Goal: Task Accomplishment & Management: Use online tool/utility

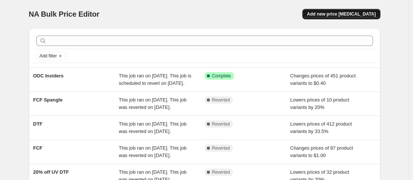
click at [331, 10] on button "Add new price [MEDICAL_DATA]" at bounding box center [342, 14] width 78 height 10
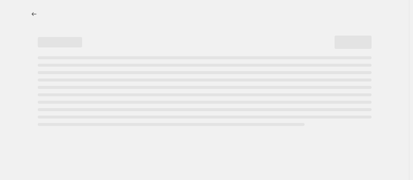
select select "percentage"
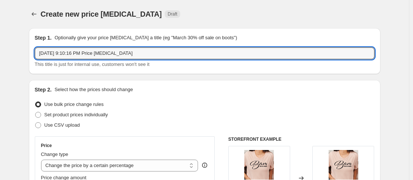
drag, startPoint x: 147, startPoint y: 50, endPoint x: 26, endPoint y: 57, distance: 121.3
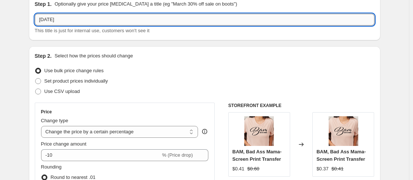
scroll to position [34, 0]
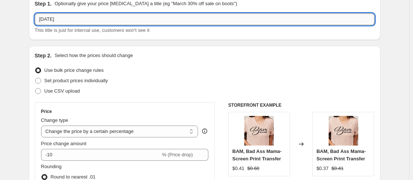
type input "[DATE]"
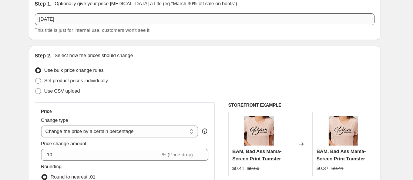
click at [94, 59] on p "Select how the prices should change" at bounding box center [93, 55] width 79 height 7
click at [169, 75] on div "Use bulk price change rules" at bounding box center [205, 70] width 340 height 10
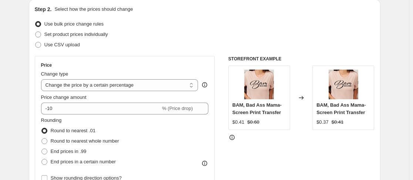
scroll to position [81, 0]
click at [170, 84] on select "Change the price to a certain amount Change the price by a certain amount Chang…" at bounding box center [119, 85] width 157 height 12
select select "to"
click at [43, 79] on select "Change the price to a certain amount Change the price by a certain amount Chang…" at bounding box center [119, 85] width 157 height 12
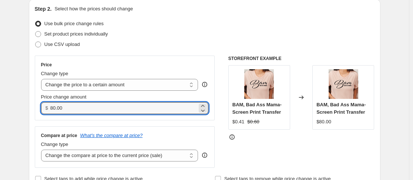
drag, startPoint x: 156, startPoint y: 109, endPoint x: 0, endPoint y: 129, distance: 157.1
click at [0, 99] on html "Home Settings Plans Skip to content Create new price change job. This page is r…" at bounding box center [206, 9] width 413 height 180
type input "0.40"
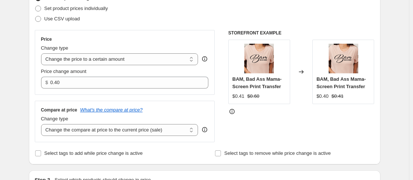
scroll to position [107, 0]
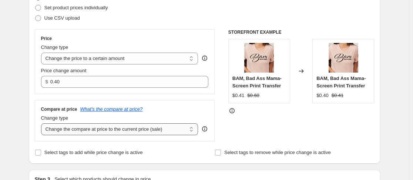
click at [108, 131] on select "Change the compare at price to the current price (sale) Change the compare at p…" at bounding box center [119, 129] width 157 height 12
select select "no_change"
click at [43, 123] on select "Change the compare at price to the current price (sale) Change the compare at p…" at bounding box center [119, 129] width 157 height 12
click at [232, 127] on div "STOREFRONT EXAMPLE BAM, Bad Ass Mama- Screen Print Transfer $0.41 $0.60 Changed…" at bounding box center [301, 85] width 146 height 112
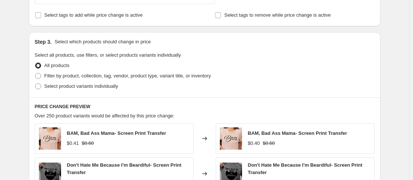
scroll to position [244, 0]
click at [38, 79] on span at bounding box center [38, 76] width 6 height 6
click at [36, 74] on input "Filter by product, collection, tag, vendor, product type, variant title, or inv…" at bounding box center [35, 73] width 0 height 0
radio input "true"
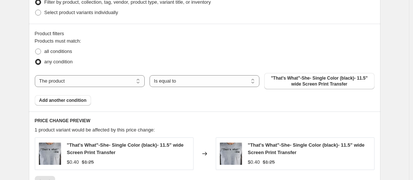
scroll to position [318, 0]
click at [42, 46] on label "all conditions" at bounding box center [53, 51] width 37 height 10
click at [36, 48] on input "all conditions" at bounding box center [35, 48] width 0 height 0
radio input "true"
click at [314, 83] on span ""That's What"-She- Single Color (black)- 11.5" wide Screen Print Transfer" at bounding box center [319, 81] width 101 height 12
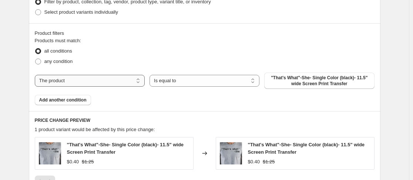
click at [138, 82] on select "The product The product's collection The product's tag The product's vendor The…" at bounding box center [90, 81] width 110 height 12
select select "collection"
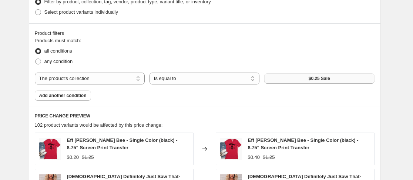
click at [326, 77] on span "$0.25 Sale" at bounding box center [319, 79] width 21 height 6
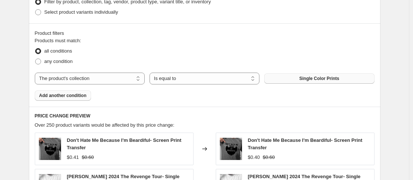
click at [87, 97] on span "Add another condition" at bounding box center [62, 96] width 47 height 6
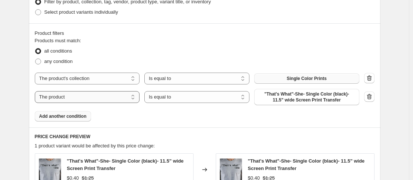
click at [102, 96] on select "The product The product's collection The product's tag The product's vendor The…" at bounding box center [87, 97] width 105 height 12
select select "product_status"
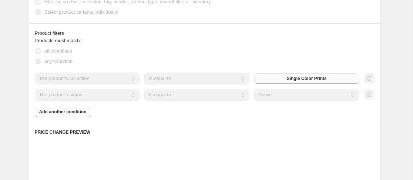
scroll to position [321, 0]
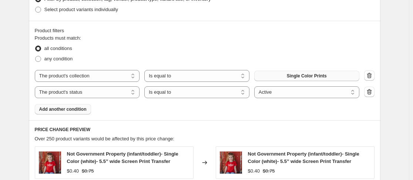
click at [60, 114] on button "Add another condition" at bounding box center [63, 109] width 56 height 10
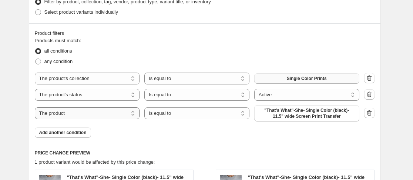
click at [63, 116] on select "The product The product's collection The product's tag The product's vendor The…" at bounding box center [87, 113] width 105 height 12
select select "collection"
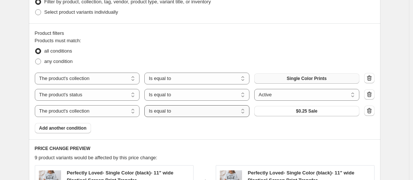
click at [222, 110] on select "Is equal to Is not equal to" at bounding box center [196, 111] width 105 height 12
select select "not_equal"
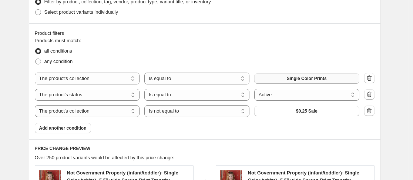
scroll to position [321, 0]
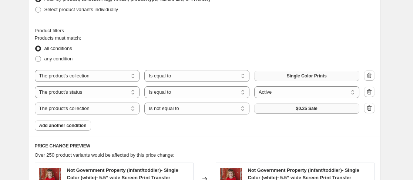
click at [333, 111] on button "$0.25 Sale" at bounding box center [306, 108] width 105 height 10
click at [83, 129] on span "Add another condition" at bounding box center [62, 126] width 47 height 6
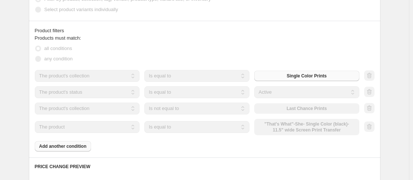
scroll to position [318, 0]
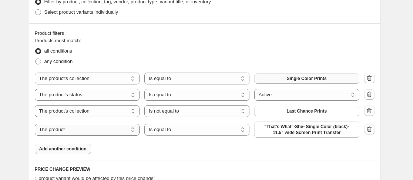
click at [130, 131] on select "The product The product's collection The product's tag The product's vendor The…" at bounding box center [87, 130] width 105 height 12
select select "collection"
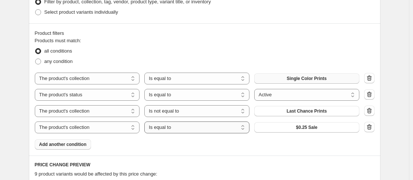
click at [214, 128] on select "Is equal to Is not equal to" at bounding box center [196, 127] width 105 height 12
select select "not_equal"
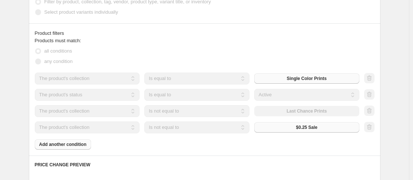
scroll to position [321, 0]
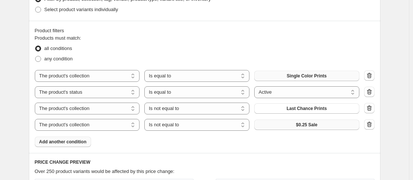
click at [298, 128] on span "$0.25 Sale" at bounding box center [306, 125] width 21 height 6
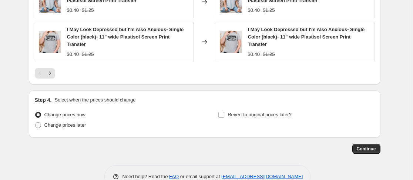
scroll to position [624, 0]
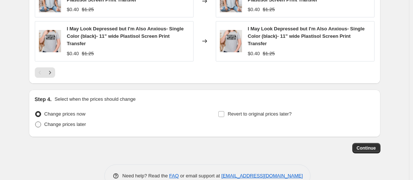
click at [40, 127] on span at bounding box center [38, 124] width 6 height 6
click at [36, 122] on input "Change prices later" at bounding box center [35, 121] width 0 height 0
radio input "true"
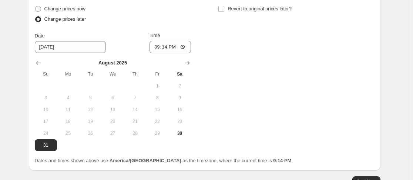
scroll to position [730, 0]
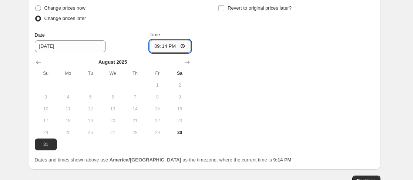
click at [158, 50] on input "21:14" at bounding box center [170, 46] width 41 height 13
type input "00:00"
click at [225, 9] on span at bounding box center [221, 8] width 7 height 7
click at [224, 9] on input "Revert to original prices later?" at bounding box center [221, 8] width 6 height 6
checkbox input "true"
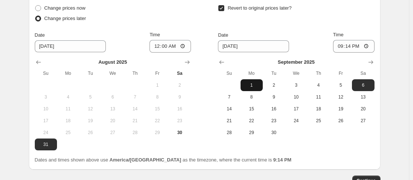
click at [257, 84] on button "1" at bounding box center [252, 85] width 22 height 12
type input "9/1/2025"
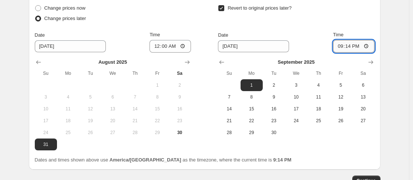
click at [339, 49] on input "21:14" at bounding box center [353, 46] width 41 height 13
type input "23:59"
click at [374, 25] on div "Revert to original prices later?" at bounding box center [296, 14] width 156 height 22
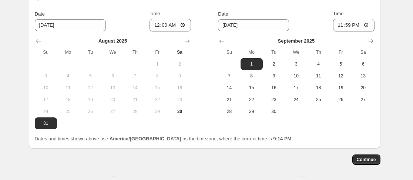
scroll to position [752, 0]
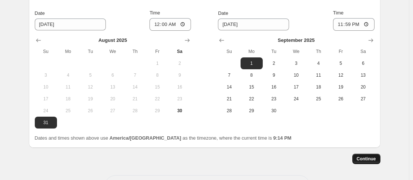
click at [376, 159] on span "Continue" at bounding box center [366, 159] width 19 height 6
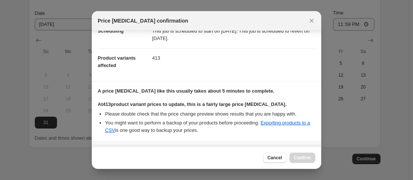
scroll to position [133, 0]
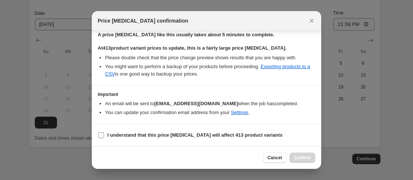
click at [102, 136] on input "I understand that this price change job will affect 413 product variants" at bounding box center [101, 135] width 6 height 6
checkbox input "true"
click at [297, 156] on span "Confirm" at bounding box center [302, 158] width 17 height 6
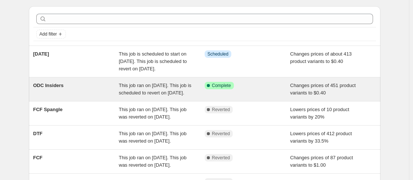
scroll to position [26, 0]
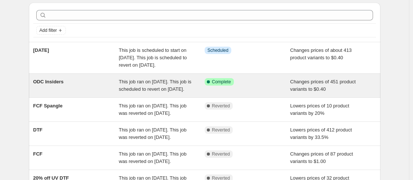
click at [101, 93] on div "ODC Insiders" at bounding box center [76, 85] width 86 height 15
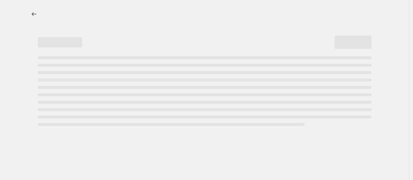
select select "no_change"
select select "collection"
select select "product_status"
select select "title"
select select "not_equal"
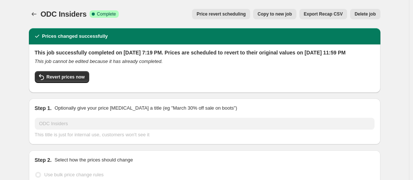
click at [372, 16] on span "Delete job" at bounding box center [365, 14] width 21 height 6
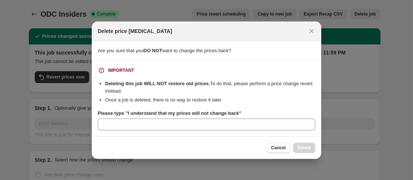
click at [312, 31] on icon "Close" at bounding box center [312, 31] width 4 height 4
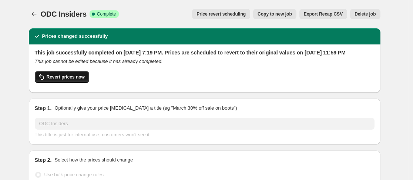
click at [76, 83] on button "Revert prices now" at bounding box center [62, 77] width 54 height 12
checkbox input "false"
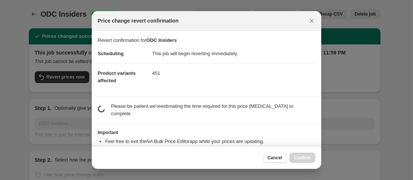
click at [317, 53] on section "Revert confirmation for ODC Insiders Scheduling This job will begin reverting i…" at bounding box center [207, 64] width 230 height 66
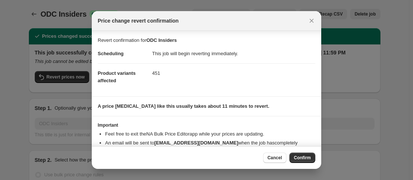
scroll to position [33, 0]
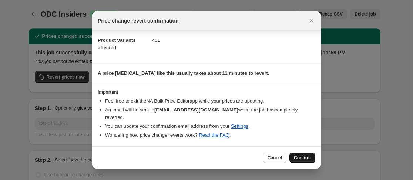
click at [303, 158] on span "Confirm" at bounding box center [302, 158] width 17 height 6
